Goal: Navigation & Orientation: Find specific page/section

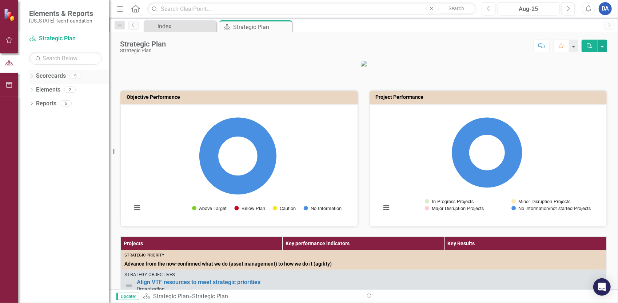
click at [45, 73] on link "Scorecards" at bounding box center [51, 76] width 30 height 8
click at [30, 76] on icon "Dropdown" at bounding box center [31, 77] width 5 height 4
click at [35, 89] on icon "Dropdown" at bounding box center [35, 89] width 5 height 4
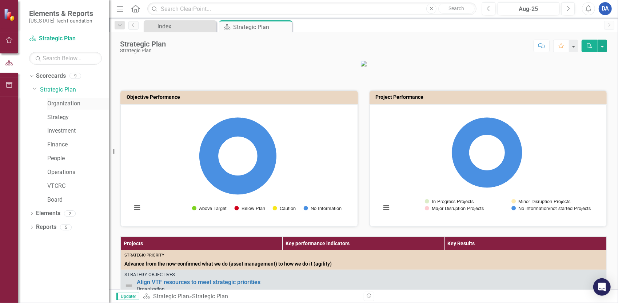
click at [70, 102] on link "Organization" at bounding box center [78, 104] width 62 height 8
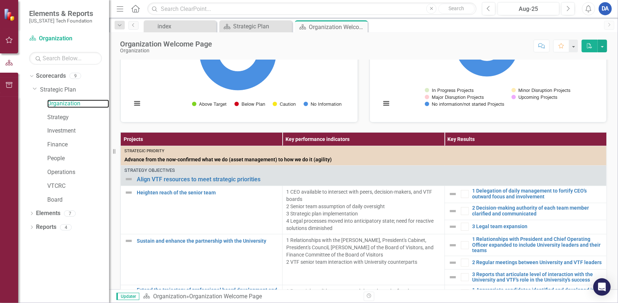
scroll to position [146, 0]
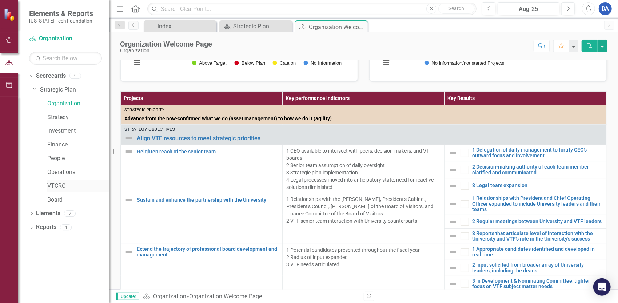
click at [52, 187] on link "VTCRC" at bounding box center [78, 186] width 62 height 8
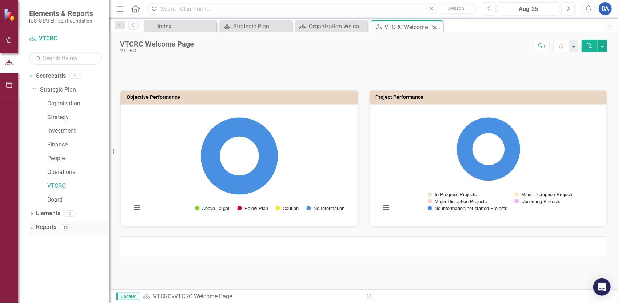
click at [33, 229] on icon "Dropdown" at bounding box center [31, 228] width 5 height 4
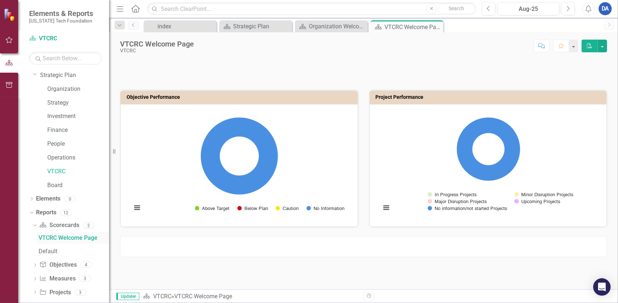
scroll to position [23, 0]
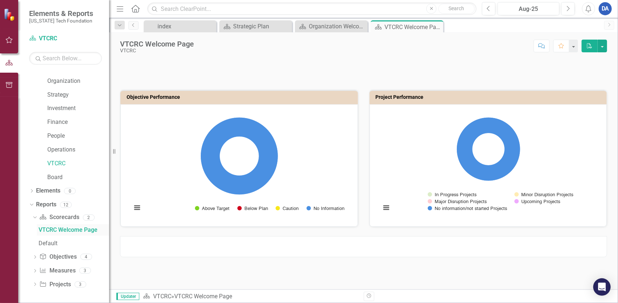
click at [61, 231] on div "VTCRC Welcome Page" at bounding box center [74, 230] width 71 height 7
click at [333, 28] on div "Organization Welcome Page" at bounding box center [333, 26] width 48 height 9
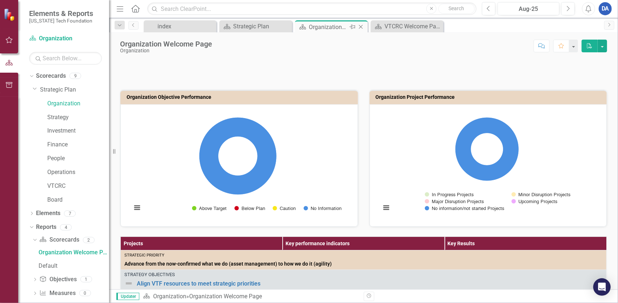
click at [359, 26] on icon "Close" at bounding box center [360, 27] width 7 height 6
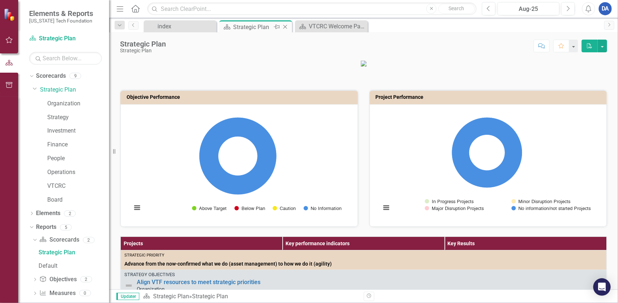
click at [287, 27] on icon "Close" at bounding box center [285, 27] width 7 height 6
click at [200, 26] on div "index" at bounding box center [182, 26] width 48 height 9
click at [284, 25] on icon "Close" at bounding box center [285, 27] width 7 height 6
click at [11, 41] on icon "button" at bounding box center [9, 40] width 8 height 6
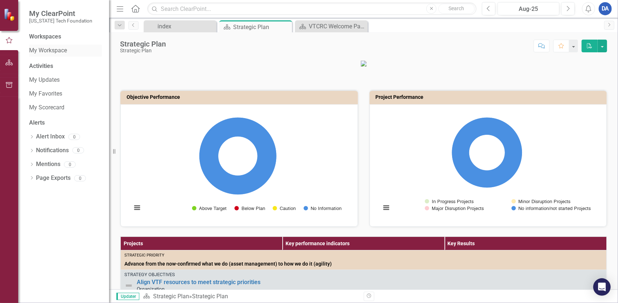
click at [38, 53] on link "My Workspace" at bounding box center [65, 51] width 73 height 8
